Goal: Information Seeking & Learning: Understand process/instructions

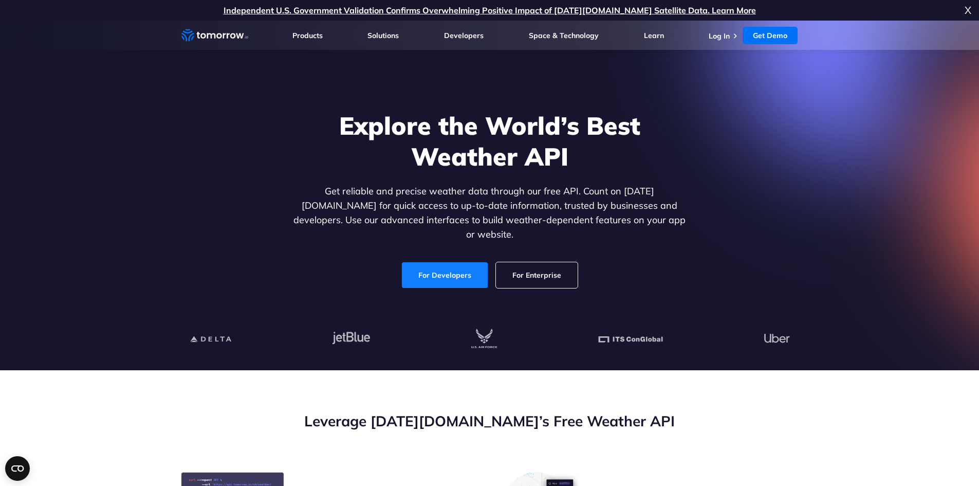
click at [441, 269] on link "For Developers" at bounding box center [445, 275] width 86 height 26
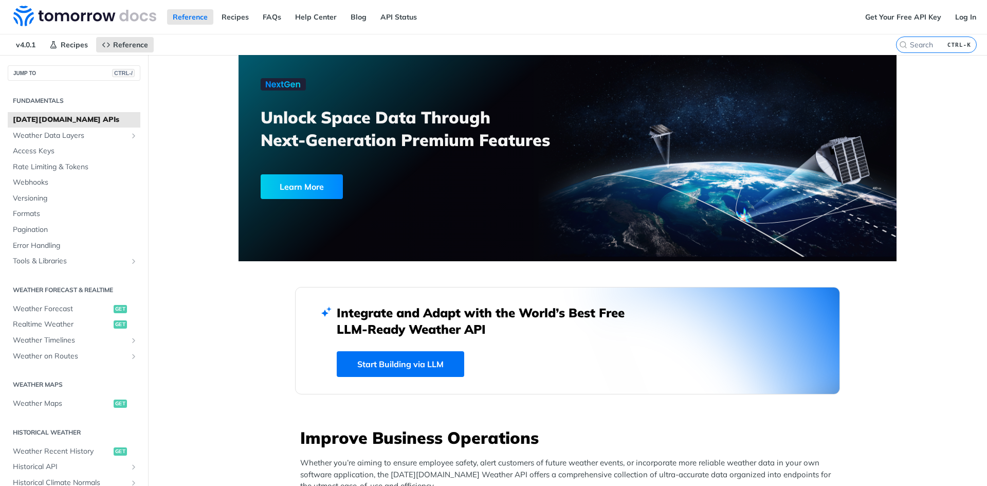
click at [299, 184] on div "Learn More" at bounding box center [302, 186] width 82 height 25
click at [44, 309] on span "Weather Forecast" at bounding box center [62, 309] width 98 height 10
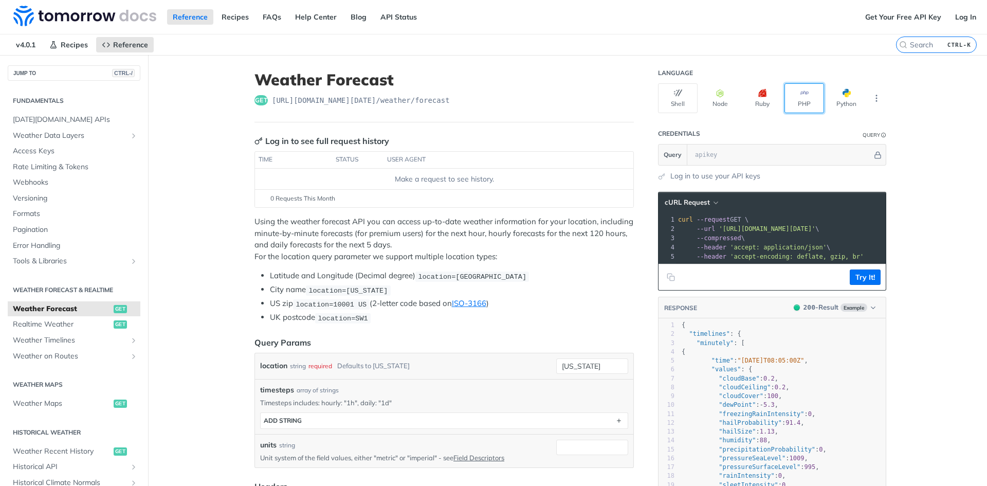
click at [804, 101] on button "PHP" at bounding box center [804, 98] width 40 height 30
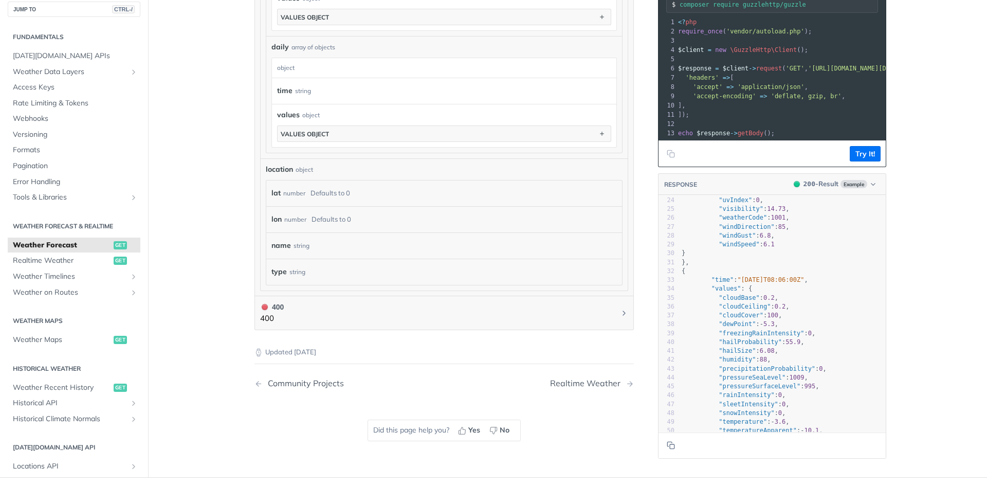
click at [733, 301] on span ""cloudBase"" at bounding box center [739, 297] width 41 height 7
type textarea "cloudBase"
click at [733, 301] on span ""cloudBase"" at bounding box center [739, 297] width 41 height 7
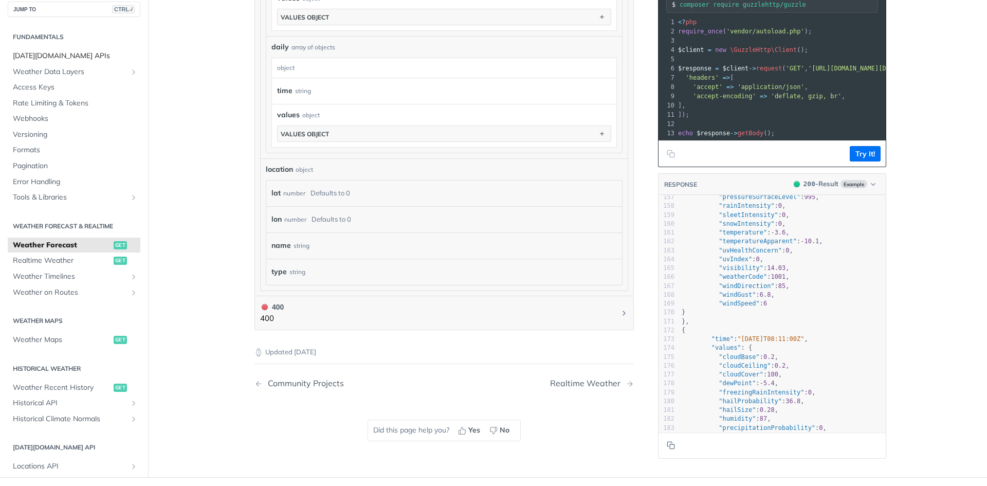
click at [39, 48] on link "[DATE][DOMAIN_NAME] APIs" at bounding box center [74, 55] width 133 height 15
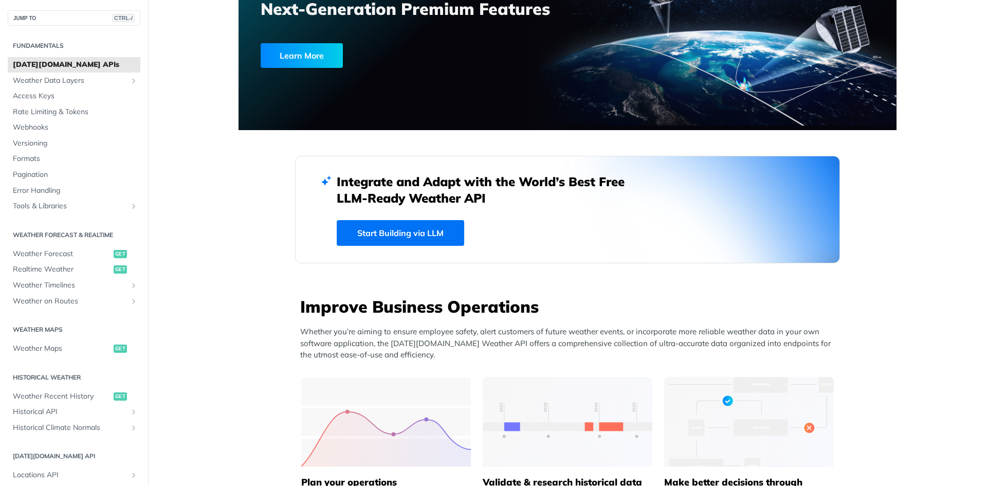
click at [452, 233] on link "Start Building via LLM" at bounding box center [400, 233] width 127 height 26
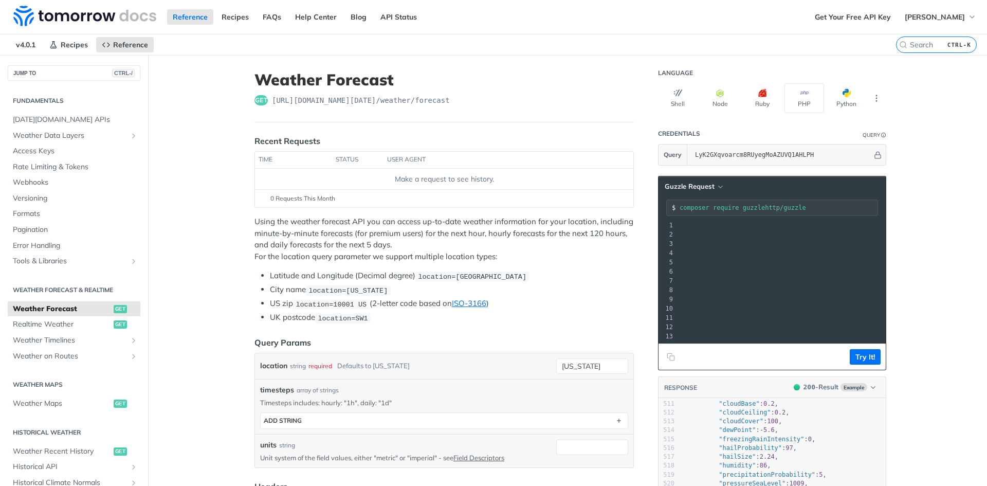
scroll to position [0, 282]
click at [810, 267] on pre "$response = $client -> request ( 'GET' , 'https://api.tomorrow.io/v4/weather/fo…" at bounding box center [647, 271] width 492 height 9
click at [863, 364] on button "Try It!" at bounding box center [865, 356] width 31 height 15
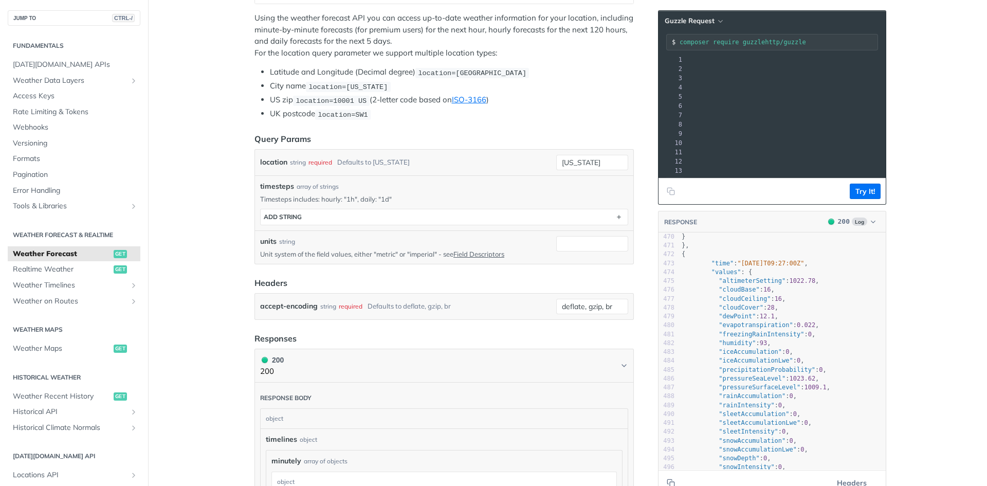
scroll to position [4010, 0]
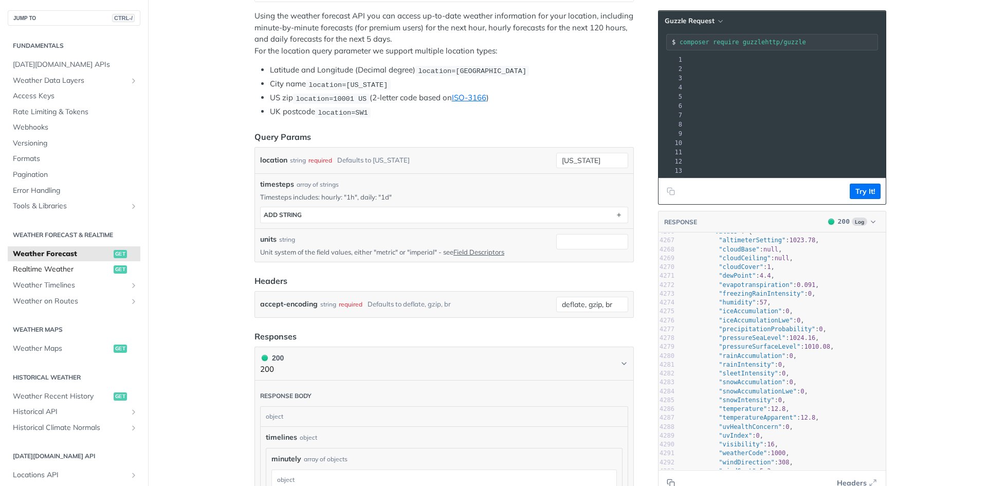
click at [41, 271] on span "Realtime Weather" at bounding box center [62, 269] width 98 height 10
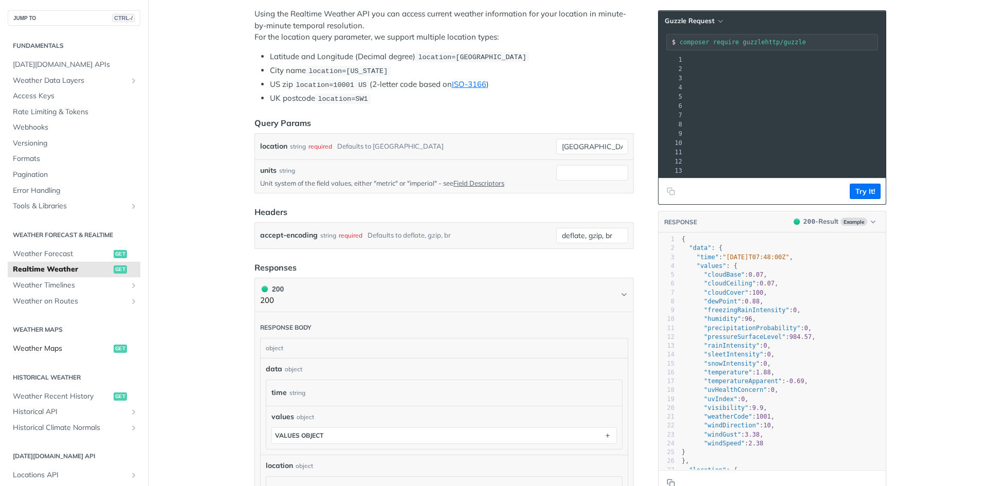
click at [33, 347] on span "Weather Maps" at bounding box center [62, 348] width 98 height 10
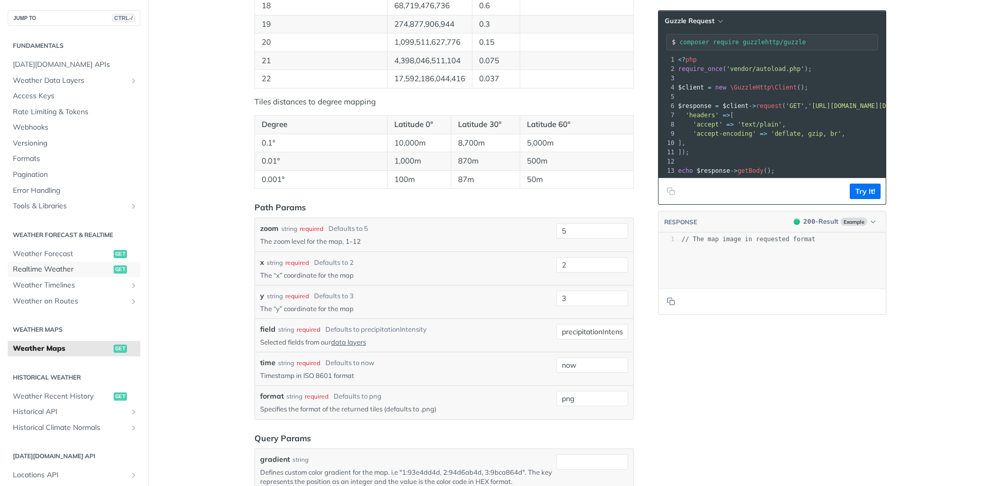
click at [54, 263] on link "Realtime Weather get" at bounding box center [74, 269] width 133 height 15
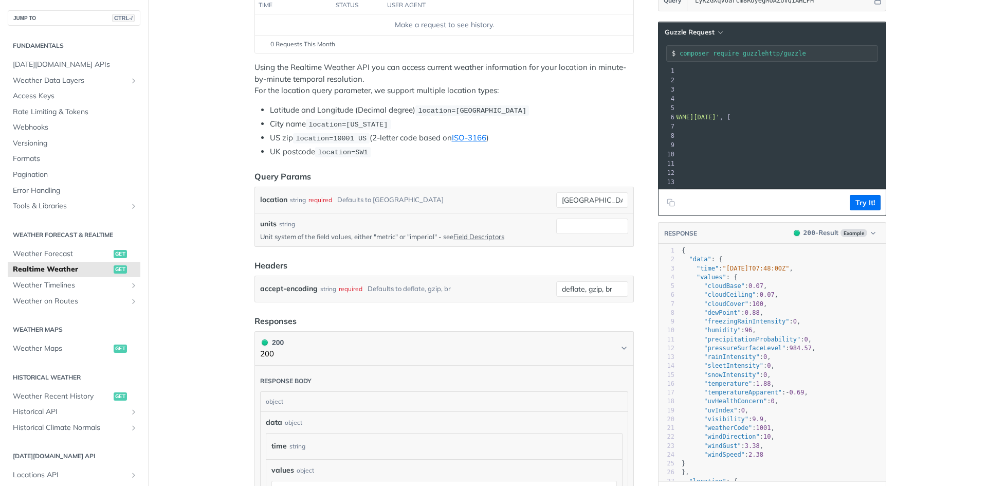
click at [720, 117] on span "'https://api.tomorrow.io/v4/weather/realtime?location=toronto&apikey=LyK2GXqvoa…" at bounding box center [671, 117] width 97 height 7
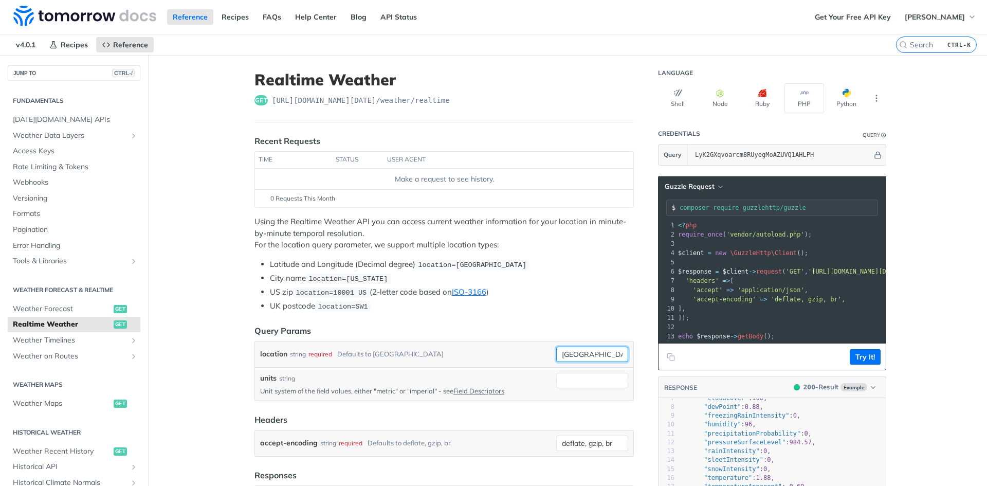
click at [569, 347] on input "toronto" at bounding box center [592, 353] width 72 height 15
type input "mumbai"
click at [578, 293] on li "US zip location=10001 US (2-letter code based on ISO-3166 )" at bounding box center [452, 292] width 364 height 12
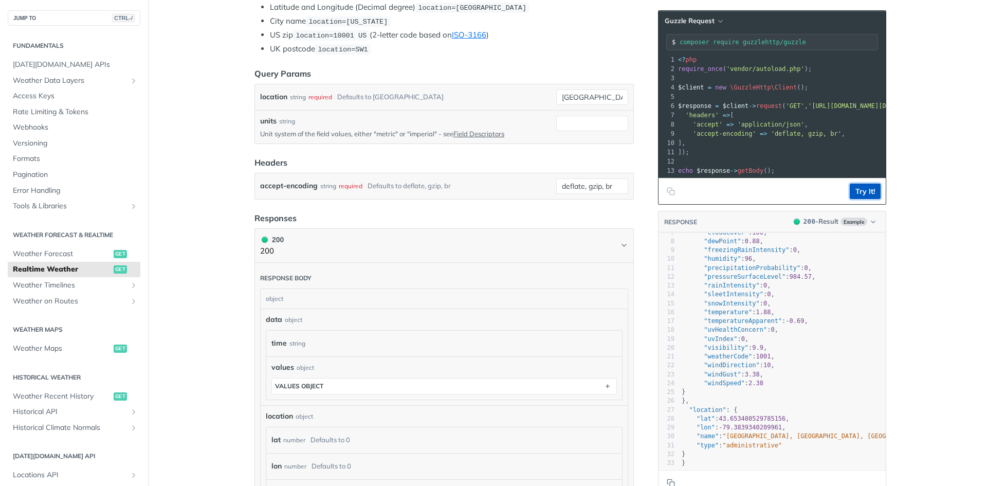
click at [866, 197] on button "Try It!" at bounding box center [865, 191] width 31 height 15
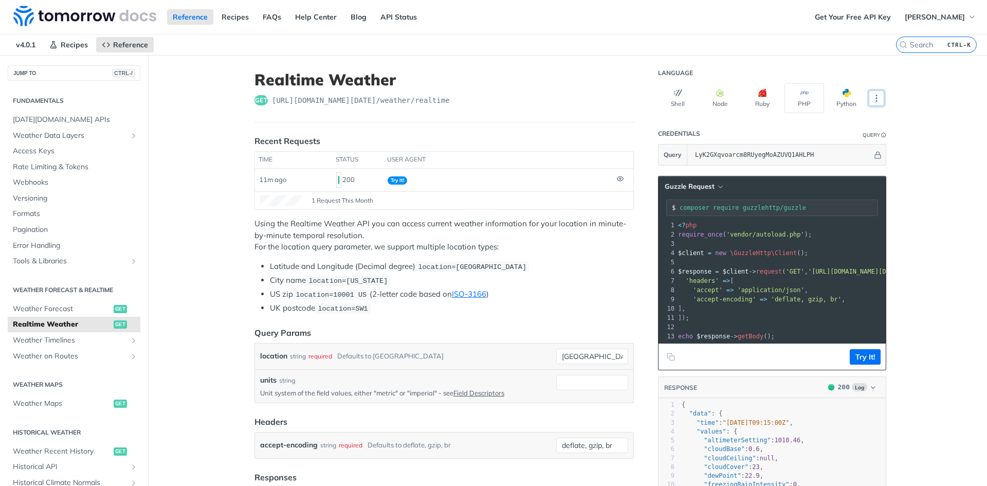
click at [872, 94] on icon "More ellipsis" at bounding box center [876, 98] width 9 height 9
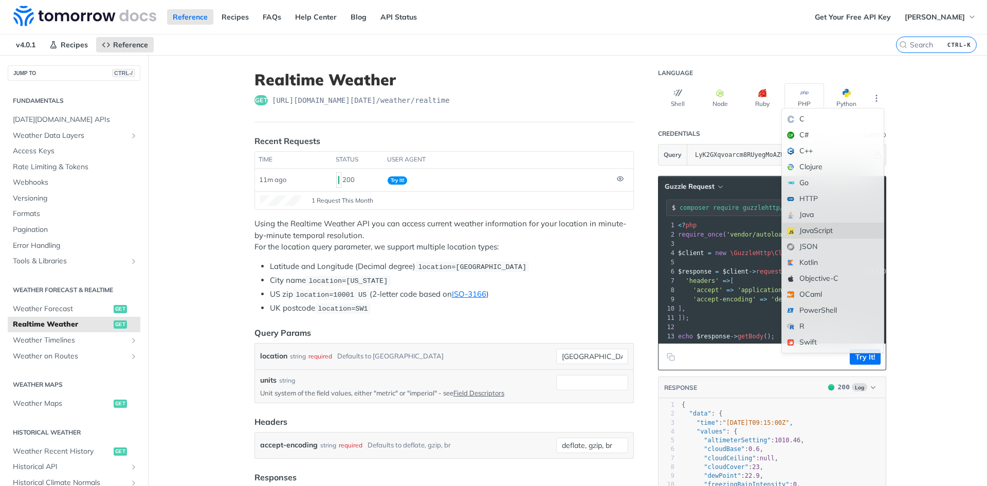
click at [818, 226] on div "JavaScript" at bounding box center [833, 231] width 102 height 16
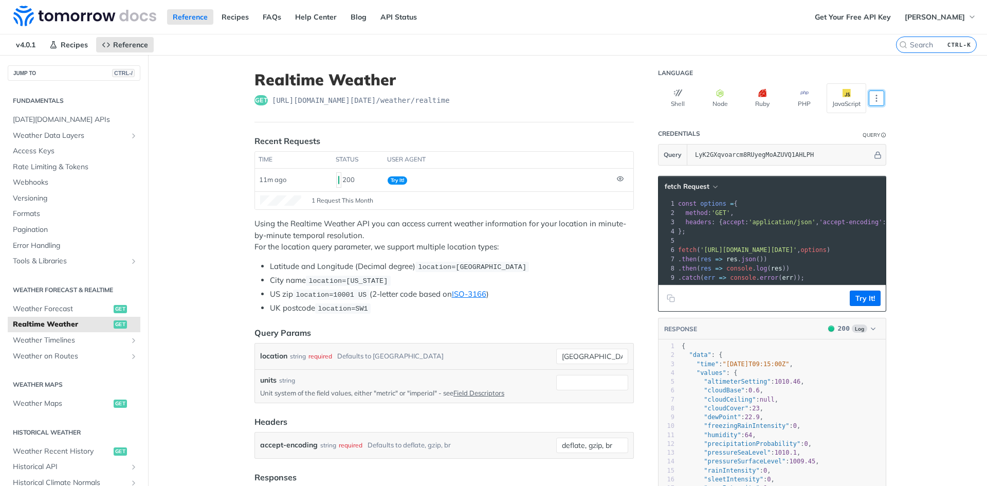
scroll to position [51, 0]
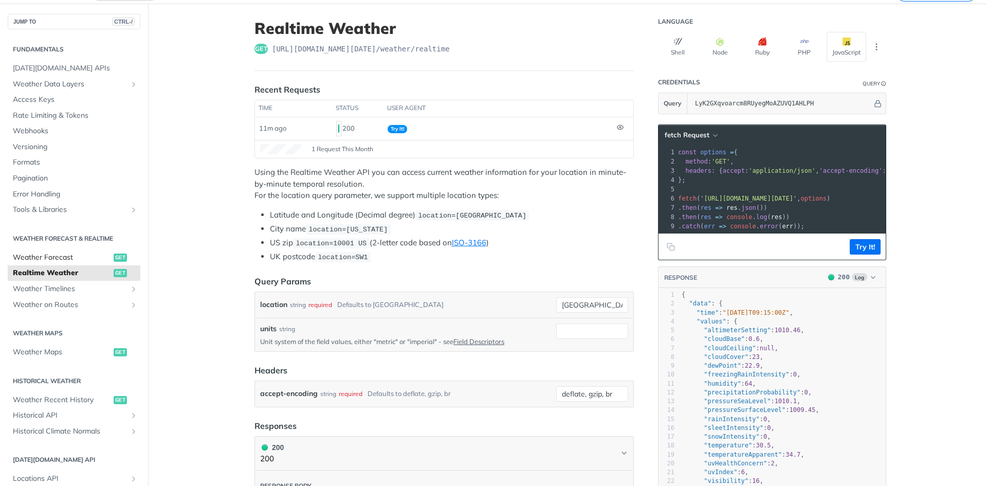
click at [47, 252] on span "Weather Forecast" at bounding box center [62, 257] width 98 height 10
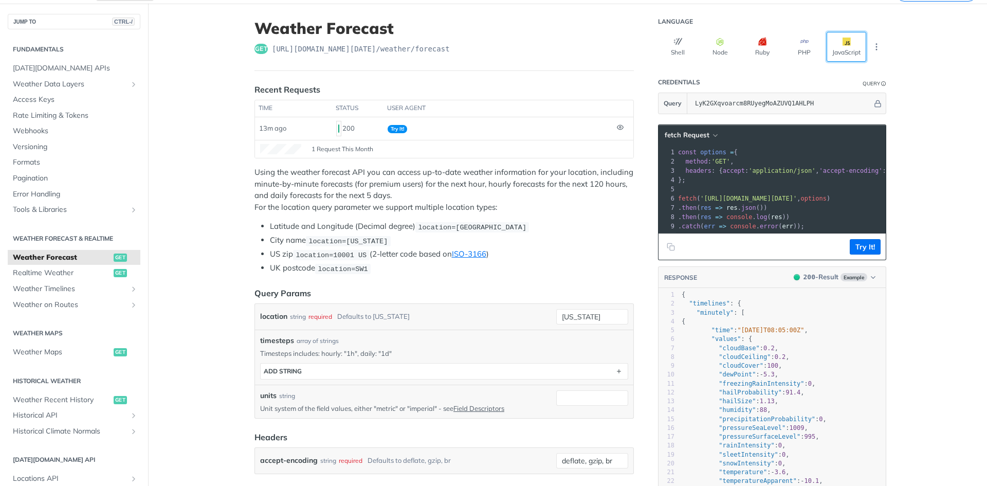
click at [850, 46] on button "JavaScript" at bounding box center [847, 47] width 40 height 30
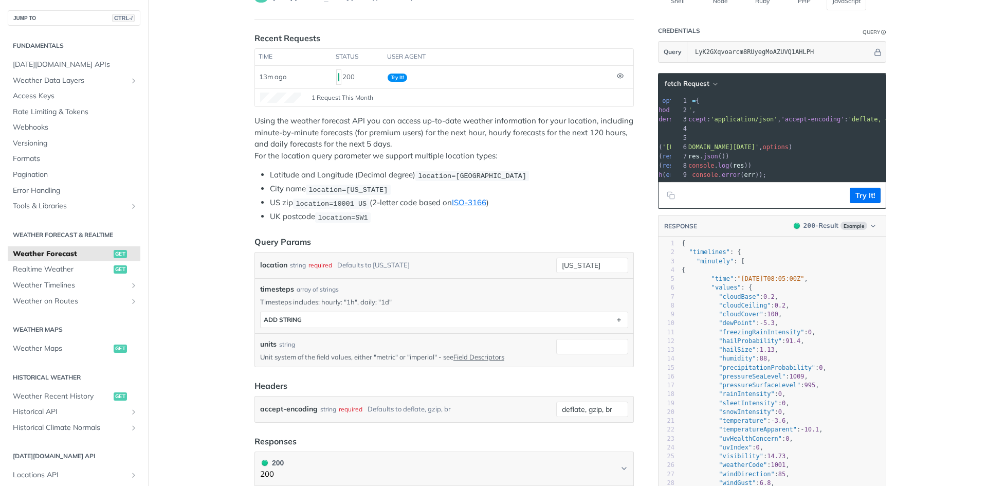
scroll to position [0, 54]
click at [587, 262] on input "new york" at bounding box center [592, 265] width 72 height 15
type input "mumbai"
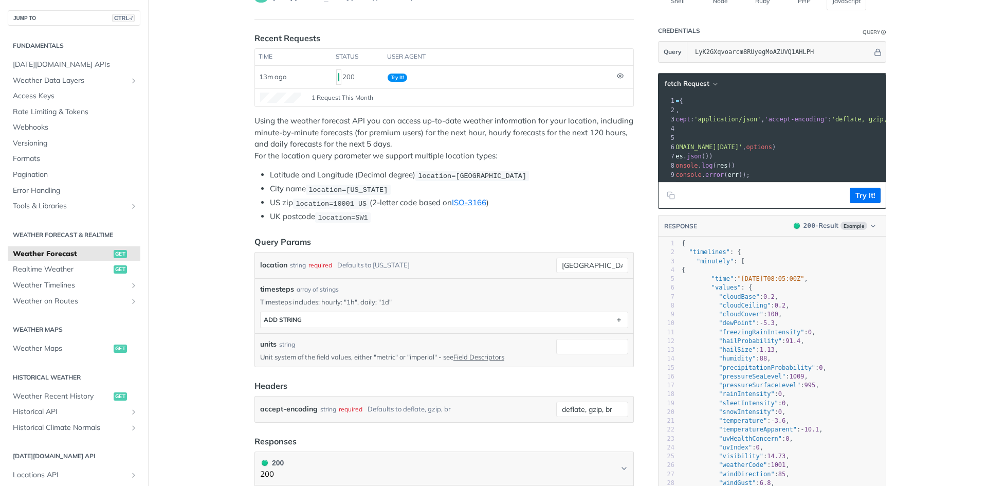
click at [864, 203] on button "Try It!" at bounding box center [865, 195] width 31 height 15
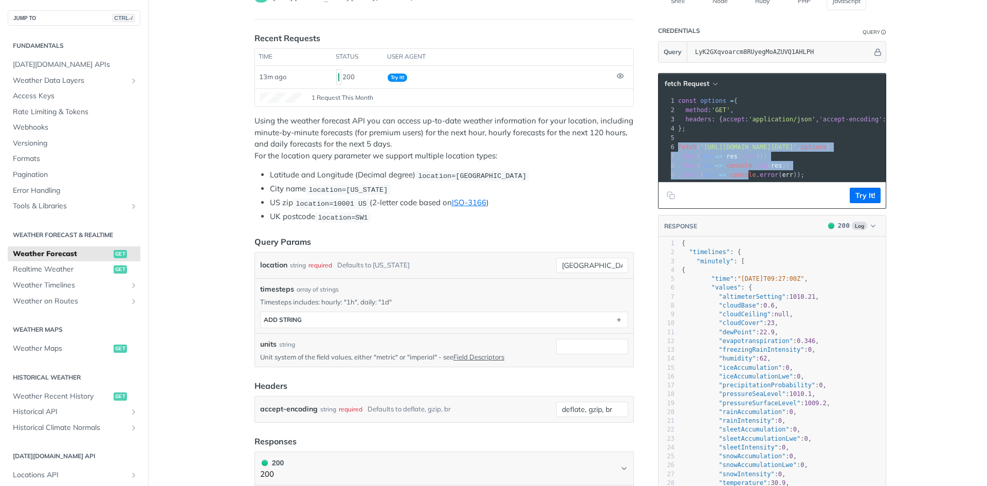
drag, startPoint x: 674, startPoint y: 150, endPoint x: 744, endPoint y: 171, distance: 73.2
click at [744, 171] on div "1 const options = { 2 method : 'GET' , 3 headers : { accept : 'application/json…" at bounding box center [876, 137] width 400 height 83
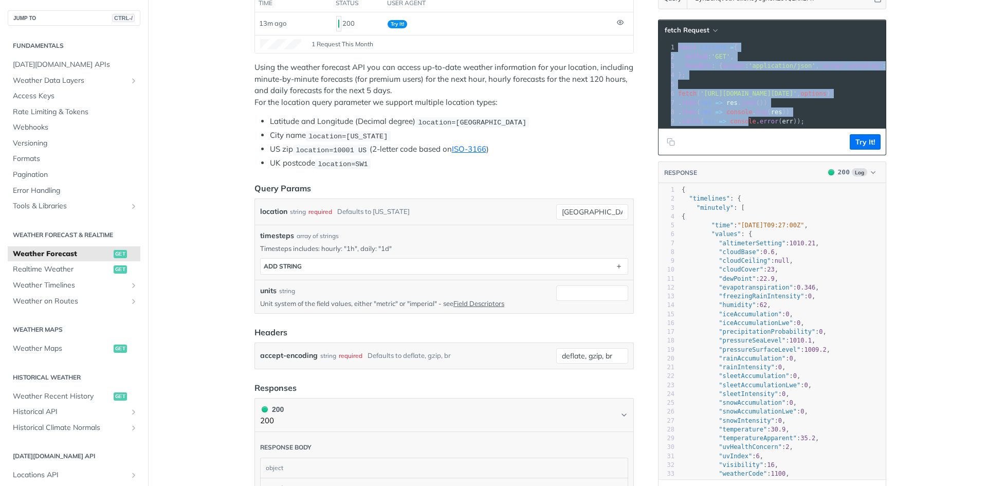
scroll to position [206, 0]
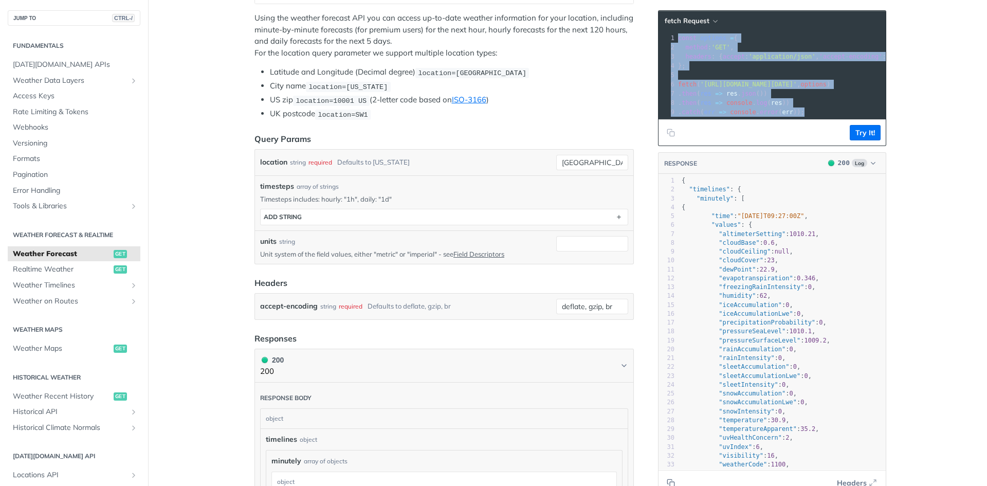
drag, startPoint x: 673, startPoint y: 99, endPoint x: 806, endPoint y: 113, distance: 133.4
click at [806, 113] on div "1 const options = { 2 method : 'GET' , 3 headers : { accept : 'application/json…" at bounding box center [876, 74] width 400 height 83
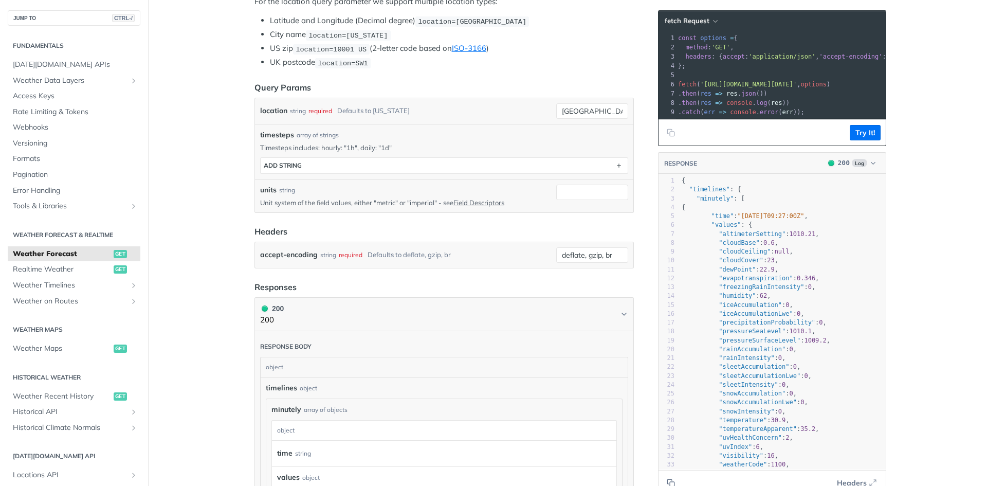
click at [803, 96] on pre ". then ( res => res . json ())" at bounding box center [876, 93] width 400 height 9
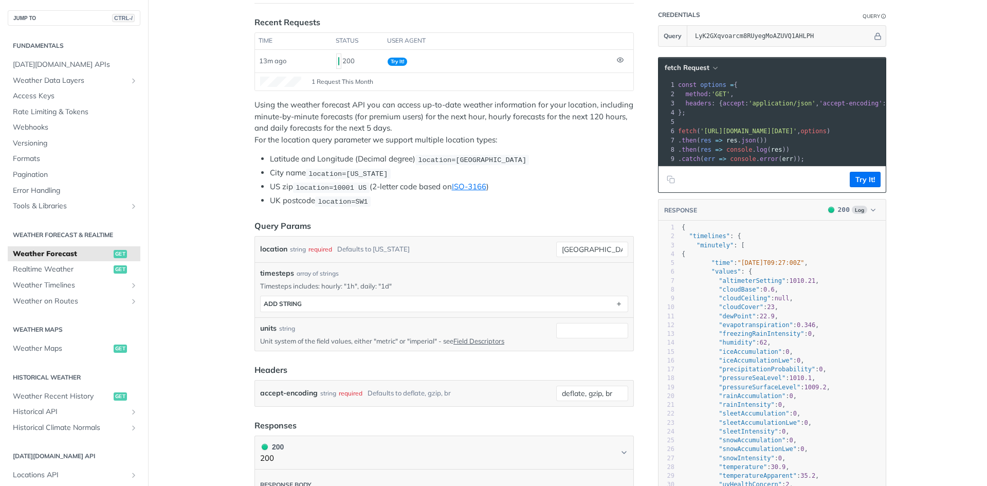
scroll to position [103, 0]
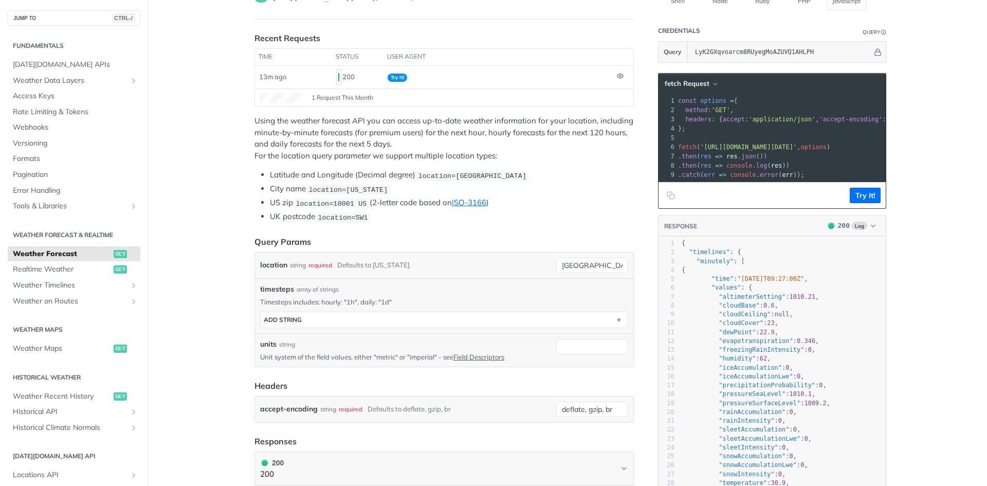
click at [788, 119] on span "'application/json'" at bounding box center [781, 119] width 67 height 7
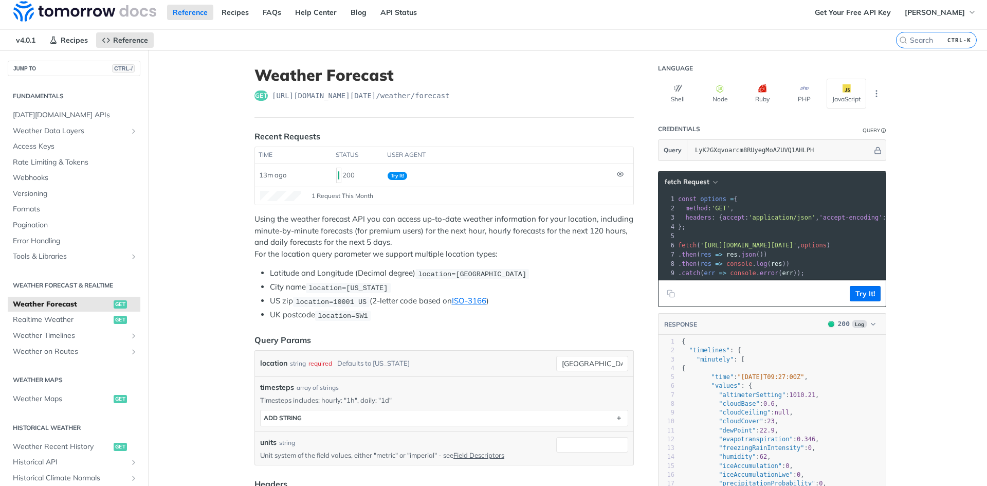
scroll to position [0, 0]
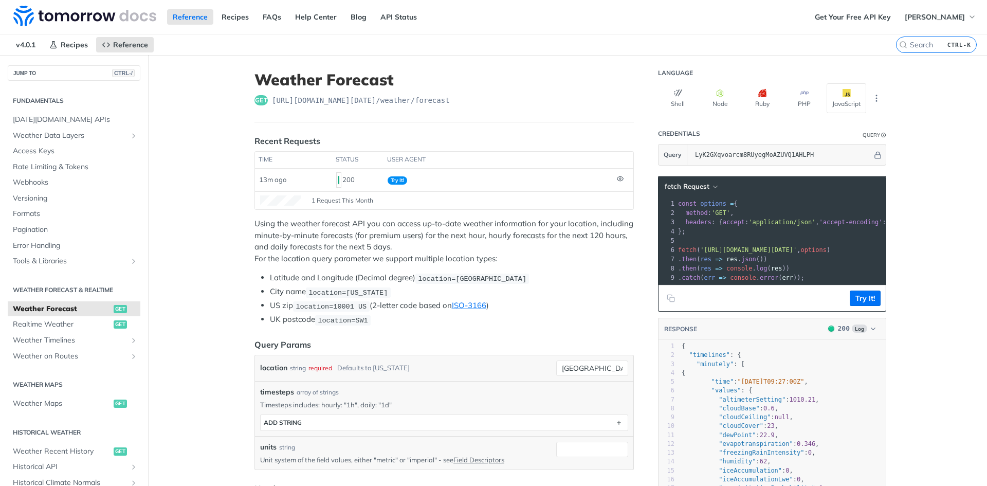
click at [685, 205] on span "const" at bounding box center [687, 203] width 19 height 7
drag, startPoint x: 685, startPoint y: 205, endPoint x: 695, endPoint y: 205, distance: 10.3
click at [695, 205] on span "const options = {" at bounding box center [708, 203] width 60 height 7
click at [681, 206] on span "const" at bounding box center [687, 203] width 19 height 7
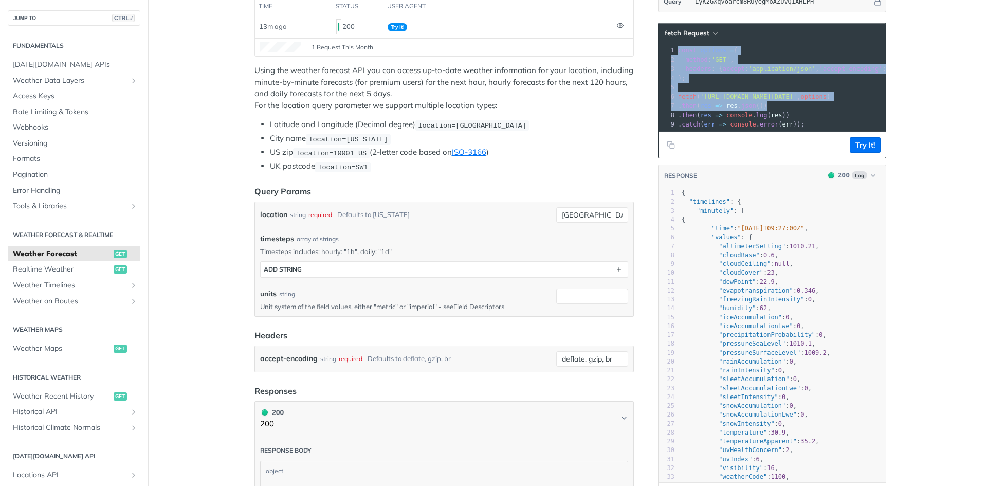
scroll to position [154, 0]
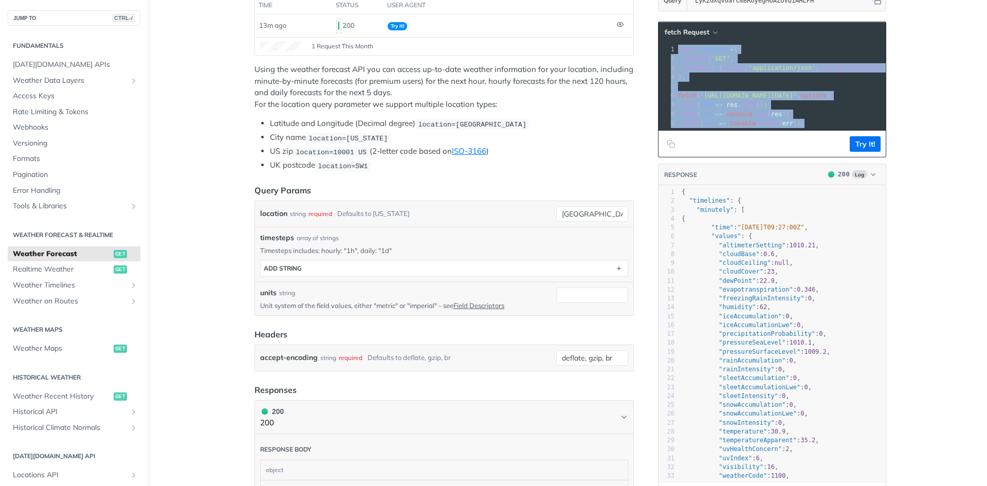
drag, startPoint x: 681, startPoint y: 206, endPoint x: 802, endPoint y: 126, distance: 145.6
click at [802, 126] on div "1 const options = { 2 method : 'GET' , 3 headers : { accept : 'application/json…" at bounding box center [876, 86] width 400 height 83
copy div "const options = { 2 method : 'GET' , 3 headers : { accept : 'application/json' …"
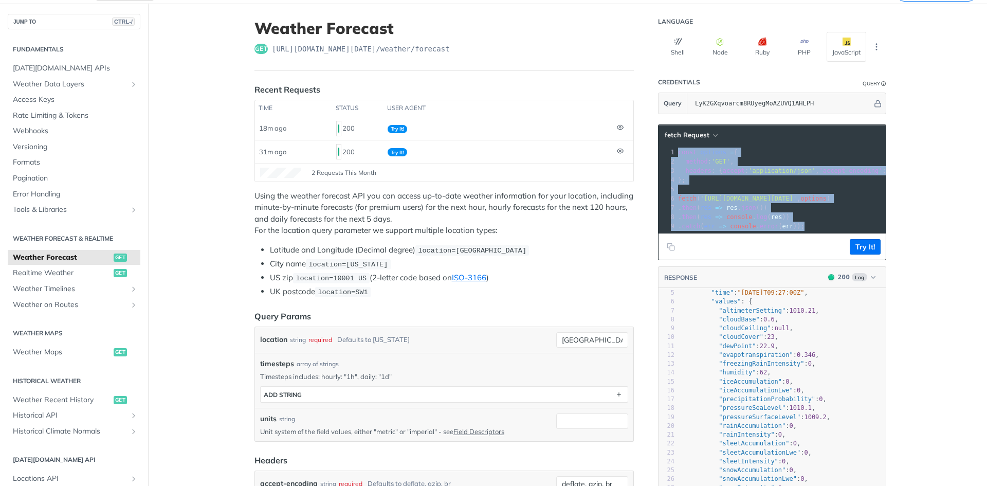
scroll to position [51, 0]
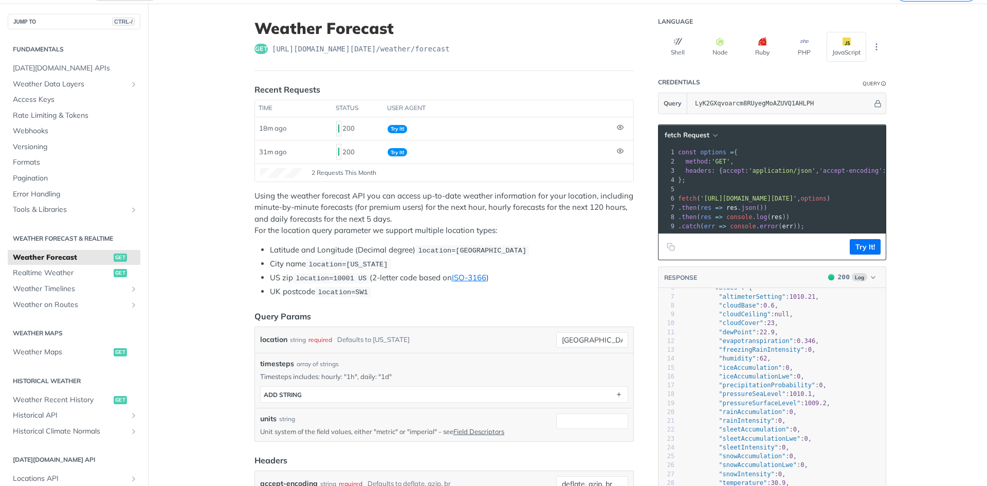
click at [714, 195] on span "'https://api.tomorrow.io/v4/weather/forecast?location=mumbai&apikey=LyK2GXqvoar…" at bounding box center [748, 198] width 97 height 7
drag, startPoint x: 714, startPoint y: 195, endPoint x: 843, endPoint y: 198, distance: 129.1
click at [614, 198] on span "'https://api.tomorrow.io/v4/weather/forecast?location=mumbai&apikey=LyK2GXqvoar…" at bounding box center [565, 198] width 97 height 7
copy span "https://api.tomorrow.io/v4/weather/forecast?location=mumbai&apikey=LyK2GXqvoarc…"
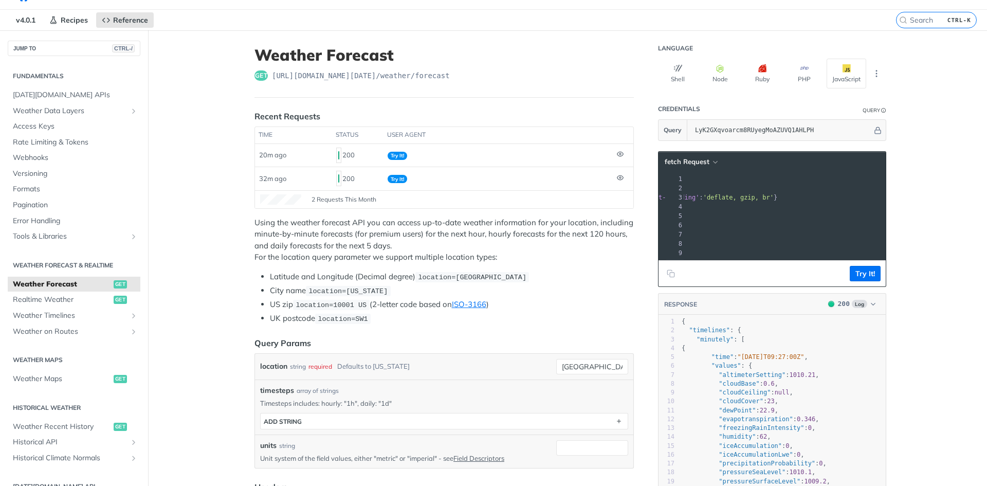
scroll to position [0, 0]
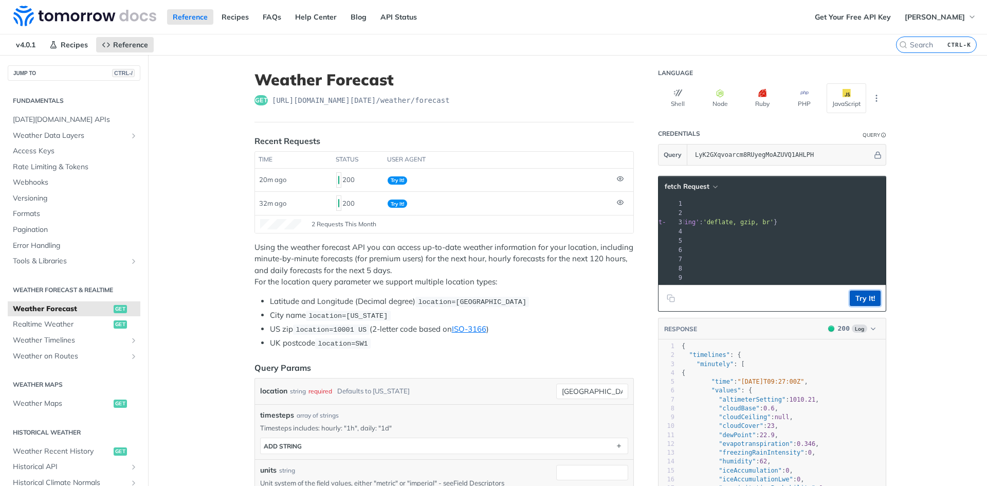
click at [857, 306] on button "Try It!" at bounding box center [865, 297] width 31 height 15
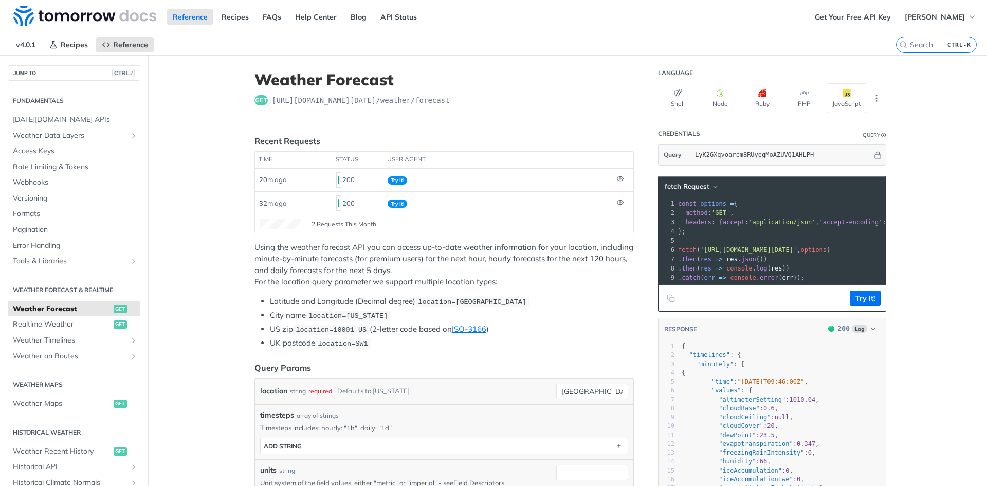
click at [712, 250] on span "'https://api.tomorrow.io/v4/weather/forecast?location=mumbai&apikey=LyK2GXqvoar…" at bounding box center [748, 249] width 97 height 7
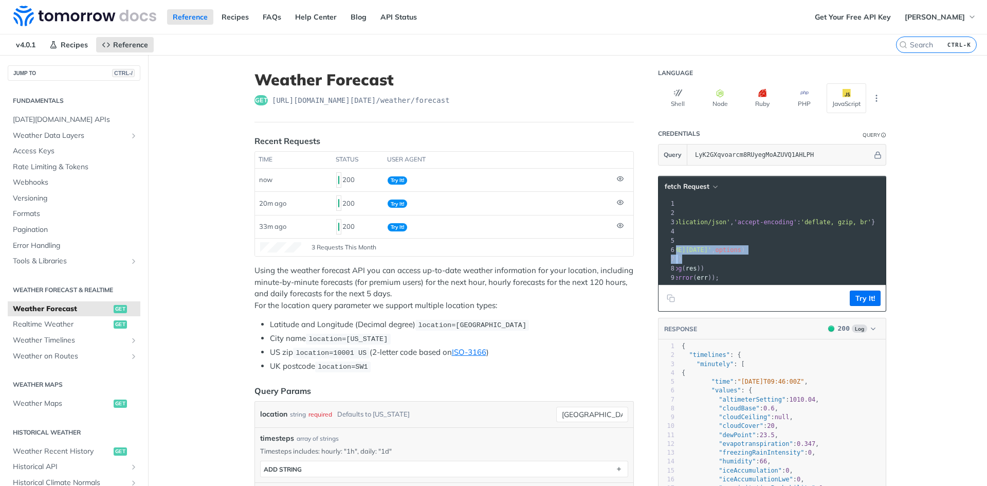
scroll to position [0, 157]
drag, startPoint x: 712, startPoint y: 250, endPoint x: 877, endPoint y: 246, distance: 164.5
click at [640, 246] on span "'https://api.tomorrow.io/v4/weather/forecast?location=mumbai&apikey=LyK2GXqvoar…" at bounding box center [591, 249] width 97 height 7
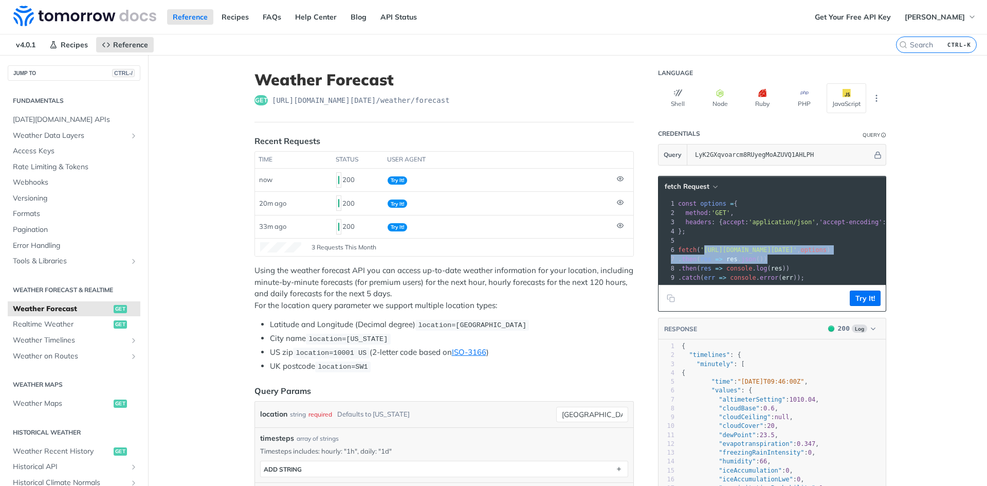
copy span "https://api.tomorrow.io/v4/weather/forecast?location=mumbai&apikey=LyK2GXqvoarc…"
click at [769, 385] on span ""2025-10-06T09:46:00Z"" at bounding box center [770, 381] width 67 height 7
type textarea ""time": "2025-10-06T09:46:00Z","
click at [769, 385] on span ""2025-10-06T09:46:00Z"" at bounding box center [770, 381] width 67 height 7
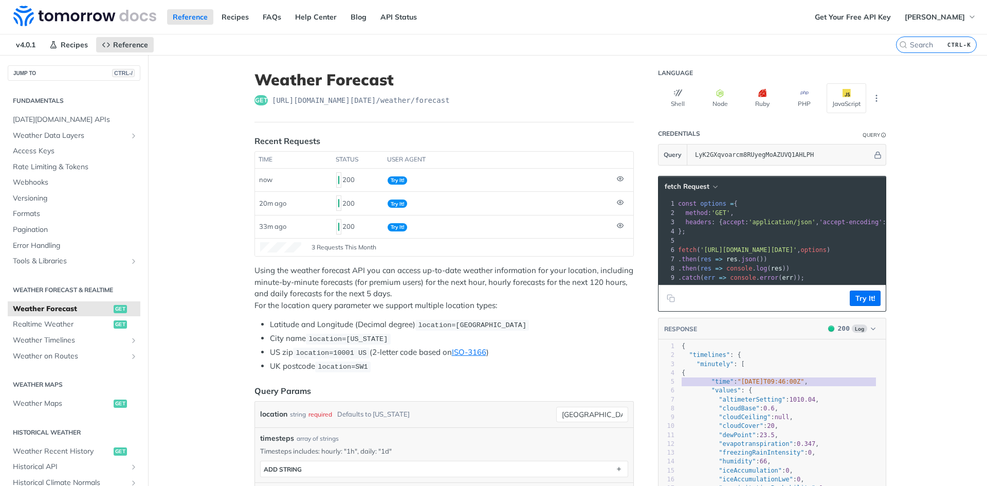
click at [770, 385] on span ""2025-10-06T09:46:00Z"" at bounding box center [770, 381] width 67 height 7
type textarea "06T09"
drag, startPoint x: 770, startPoint y: 391, endPoint x: 799, endPoint y: 376, distance: 32.9
click at [770, 385] on span ""2025-10-06T09:46:00Z"" at bounding box center [770, 381] width 67 height 7
click at [860, 306] on button "Try It!" at bounding box center [865, 297] width 31 height 15
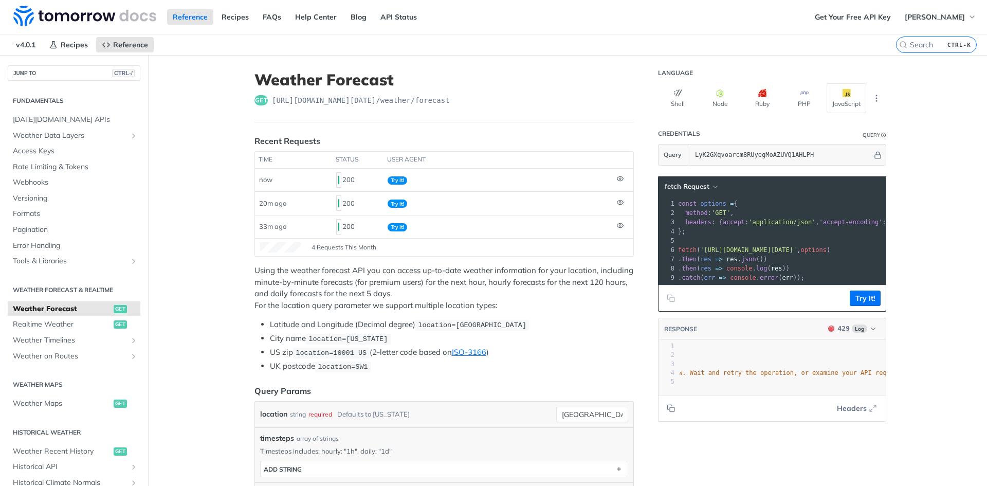
scroll to position [0, 115]
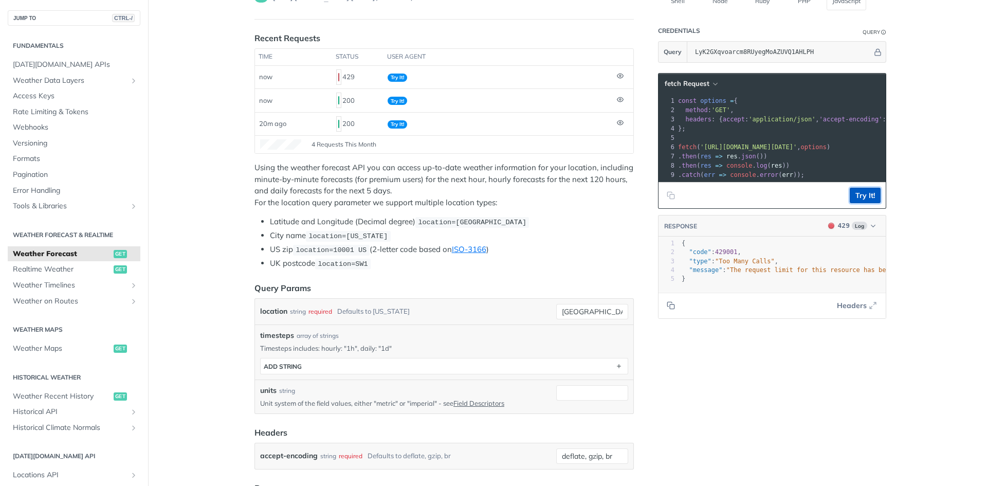
click at [857, 203] on button "Try It!" at bounding box center [865, 195] width 31 height 15
type textarea "code": 429001, "type": "Too Many Calls", "message": "The request limit for this…"
drag, startPoint x: 687, startPoint y: 261, endPoint x: 827, endPoint y: 277, distance: 140.8
click at [827, 277] on div "1 { 2 "code" : 429001 , 3 "type" : "Too Many Calls" , 4 "message" : "The reques…" at bounding box center [966, 261] width 573 height 44
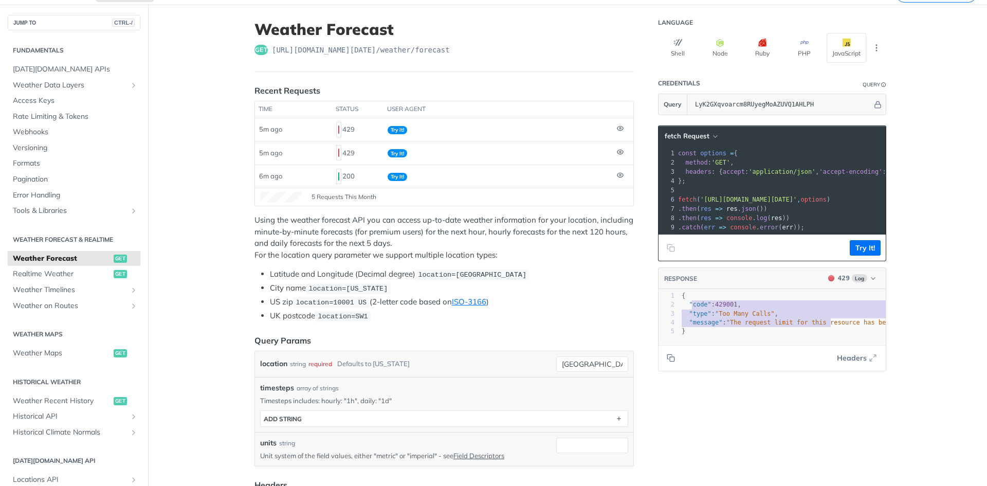
scroll to position [0, 0]
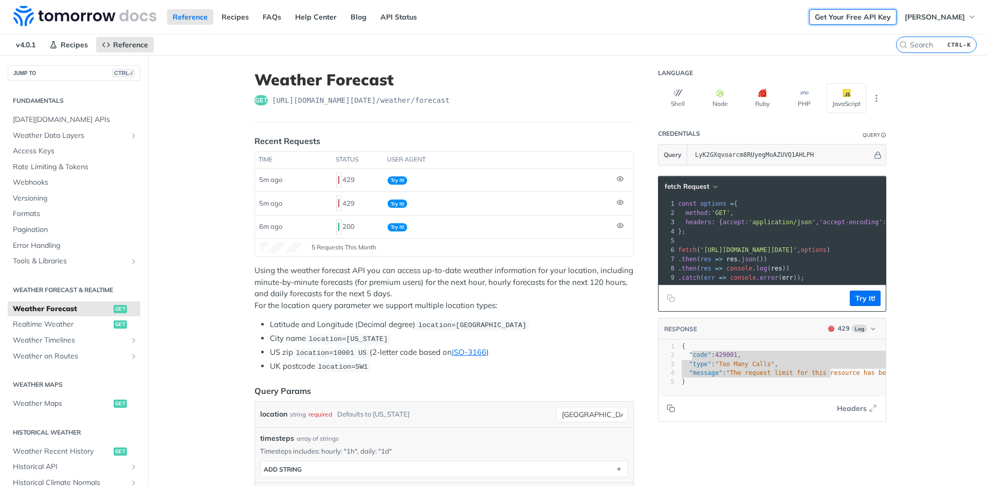
click at [863, 21] on link "Get Your Free API Key" at bounding box center [852, 16] width 87 height 15
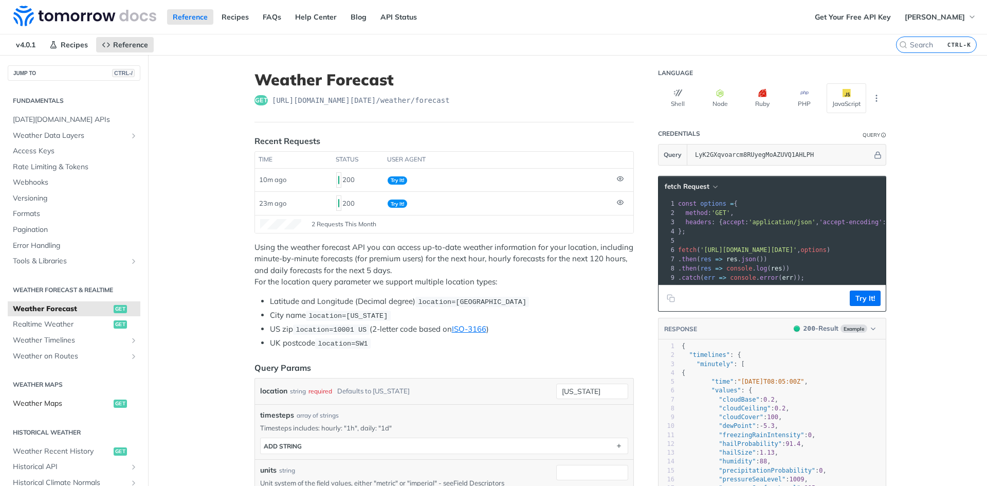
click at [41, 404] on span "Weather Maps" at bounding box center [62, 403] width 98 height 10
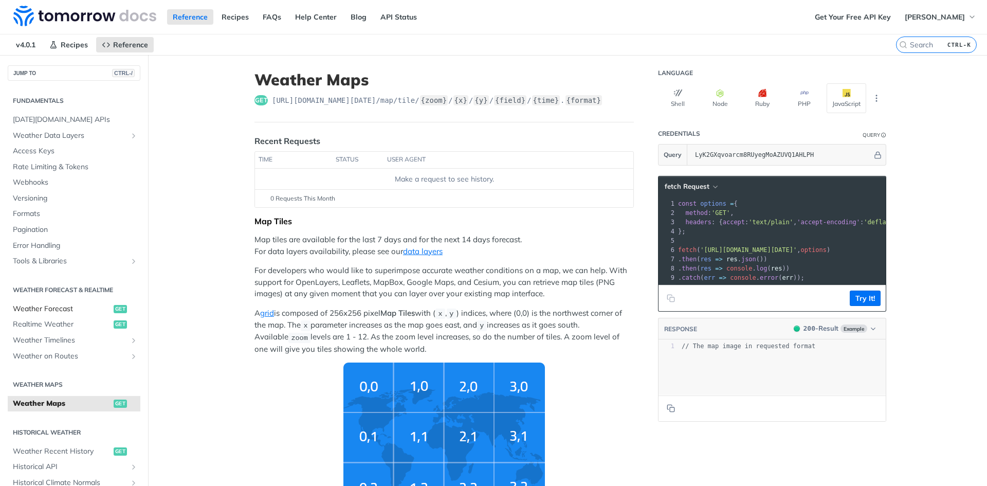
click at [31, 305] on span "Weather Forecast" at bounding box center [62, 309] width 98 height 10
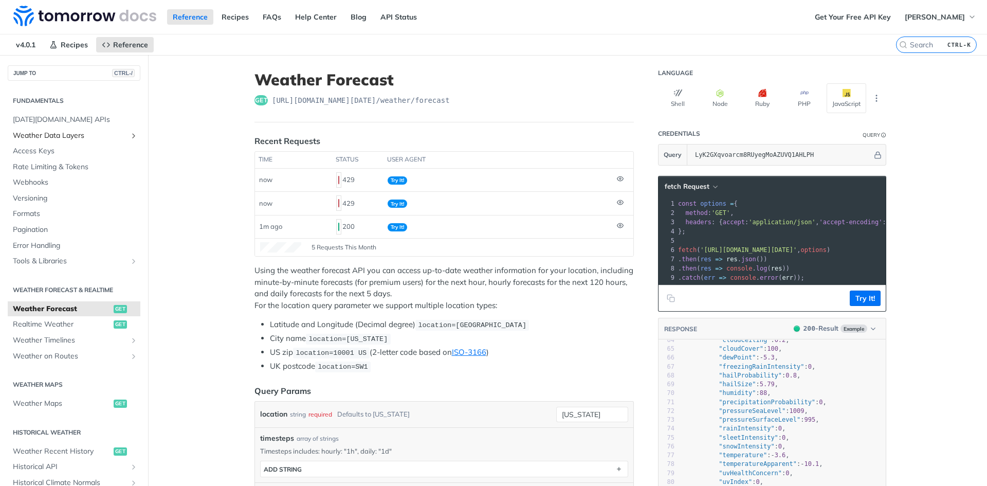
click at [57, 138] on span "Weather Data Layers" at bounding box center [70, 136] width 114 height 10
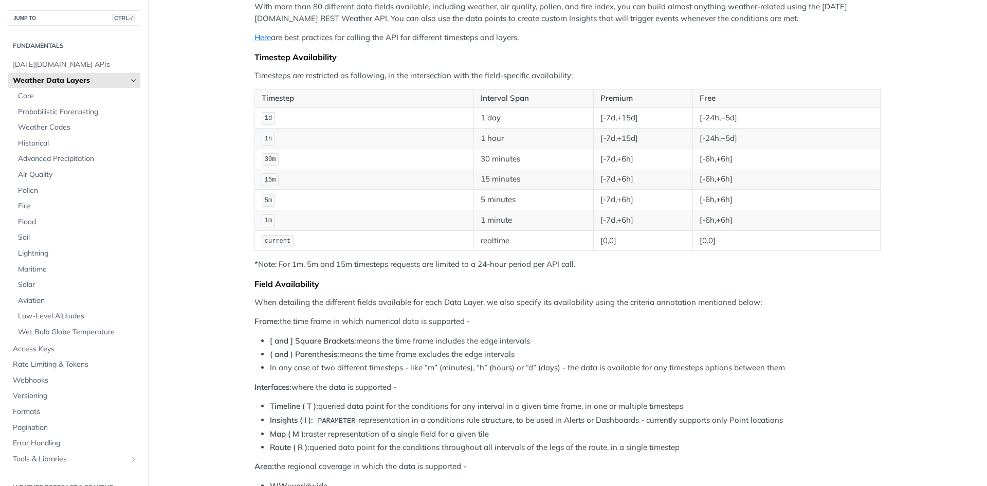
scroll to position [154, 0]
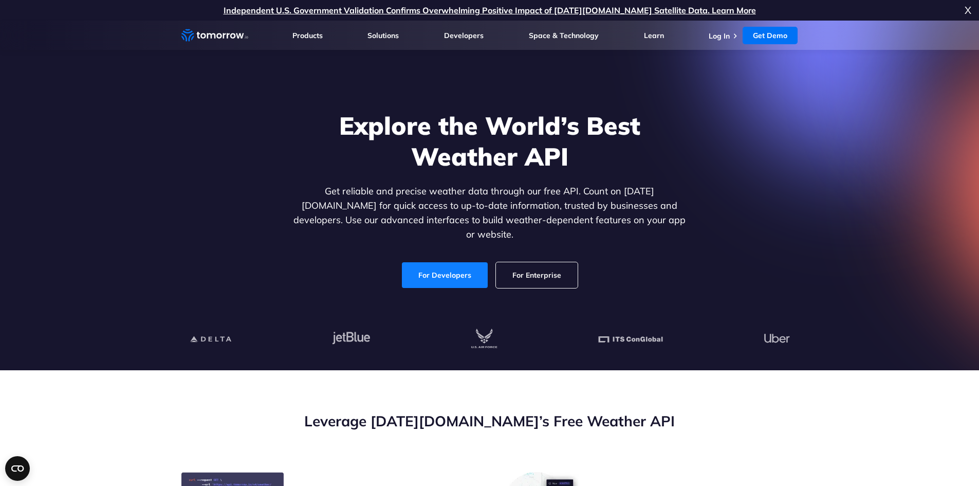
click at [439, 266] on link "For Developers" at bounding box center [445, 275] width 86 height 26
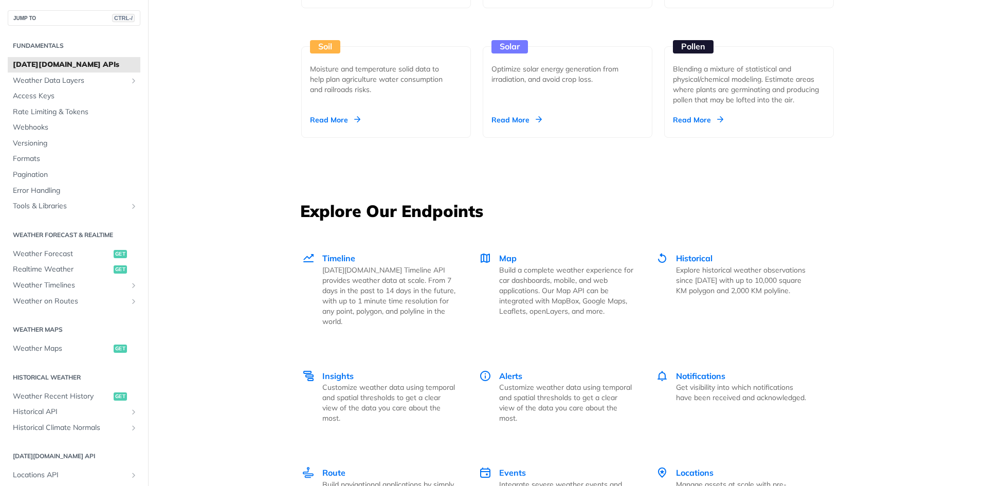
scroll to position [1234, 0]
click at [93, 408] on span "Historical API" at bounding box center [70, 412] width 114 height 10
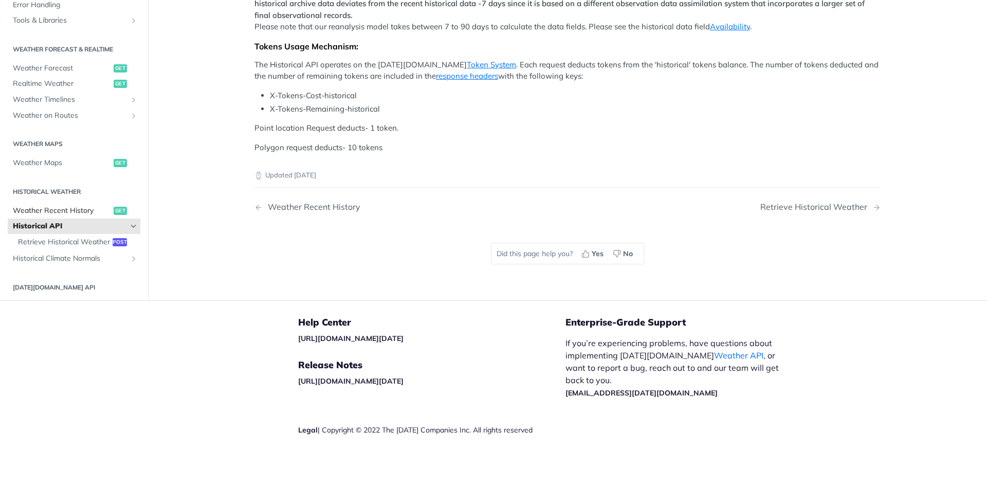
scroll to position [477, 0]
click at [61, 89] on span "Realtime Weather" at bounding box center [62, 84] width 98 height 10
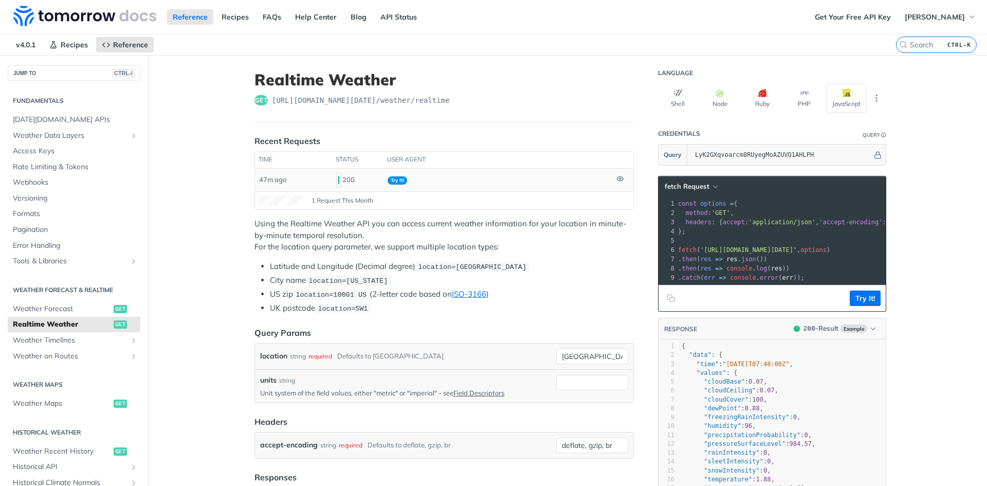
click at [389, 177] on span "Try It!" at bounding box center [398, 180] width 20 height 8
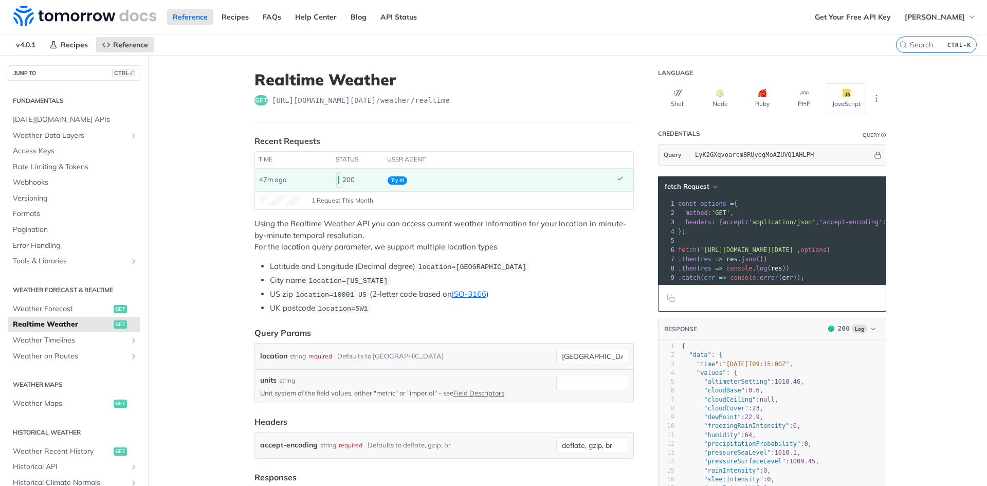
click at [394, 179] on span "Try It!" at bounding box center [398, 180] width 20 height 8
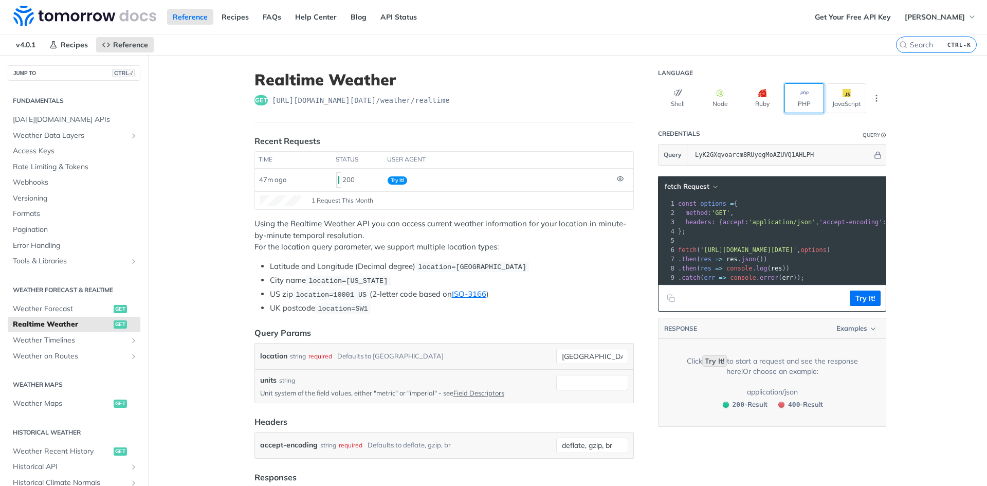
click at [802, 102] on button "PHP" at bounding box center [804, 98] width 40 height 30
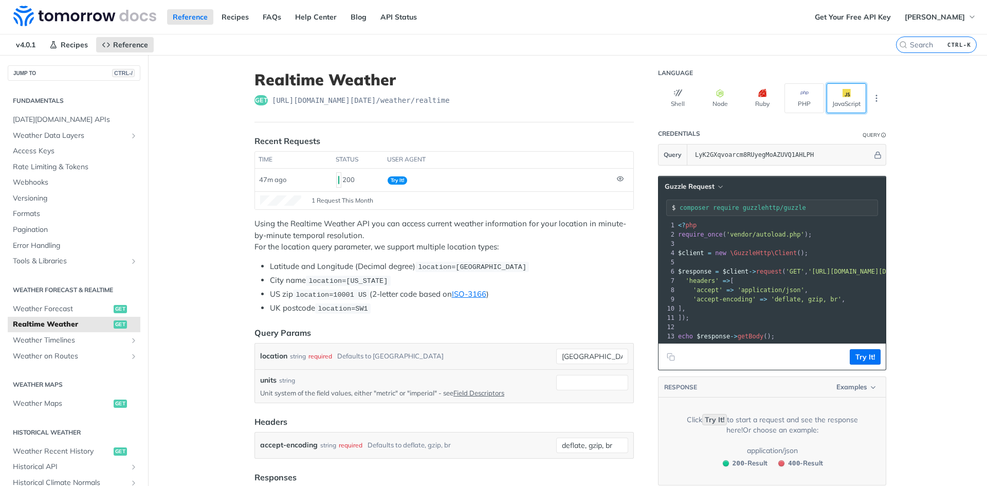
click at [841, 98] on button "JavaScript" at bounding box center [847, 98] width 40 height 30
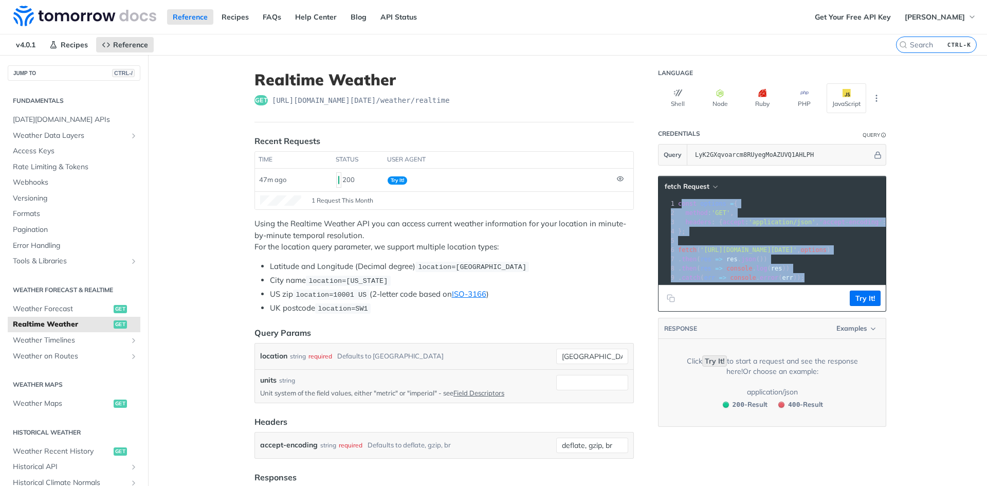
drag, startPoint x: 676, startPoint y: 208, endPoint x: 818, endPoint y: 276, distance: 157.3
click at [814, 278] on div "1 const options = { 2 method : 'GET' , 3 headers : { accept : 'application/json…" at bounding box center [878, 240] width 404 height 83
copy div "onst options = { 2 method : 'GET' , 3 headers : { accept : 'application/json' ,…"
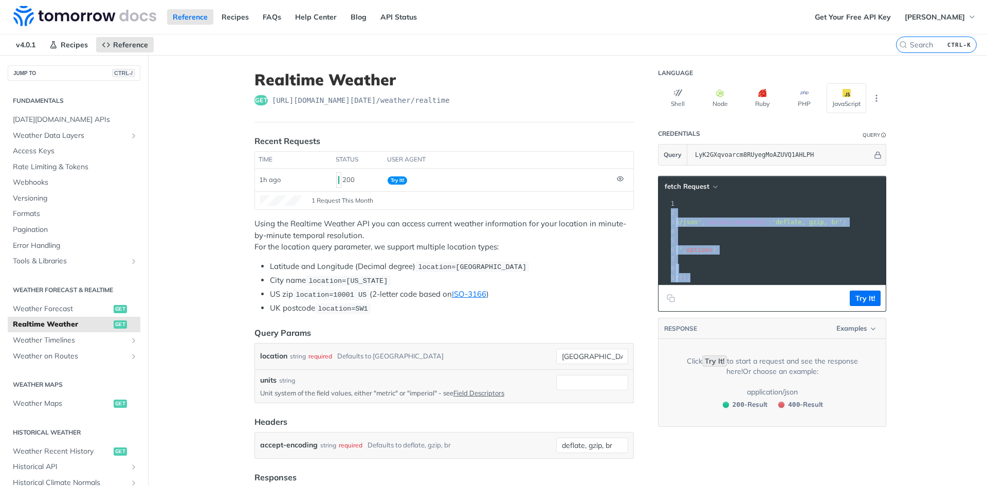
scroll to position [0, 130]
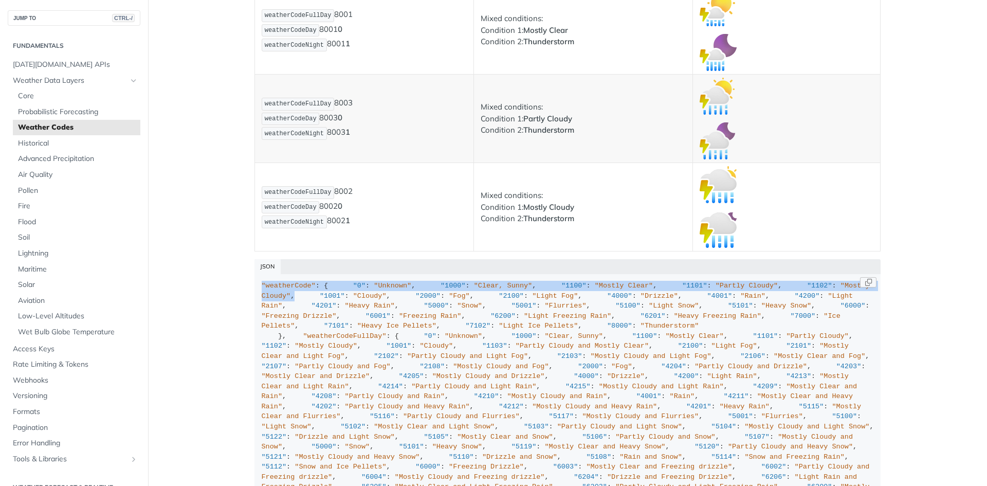
drag, startPoint x: 255, startPoint y: 284, endPoint x: 530, endPoint y: 342, distance: 281.0
click at [502, 341] on code ""weatherCode" : { "0" : "Unknown" , "1000" : "Clear, Sunny" , "1100" : "Mostly …" at bounding box center [567, 492] width 626 height 437
